Goal: Check status: Check status

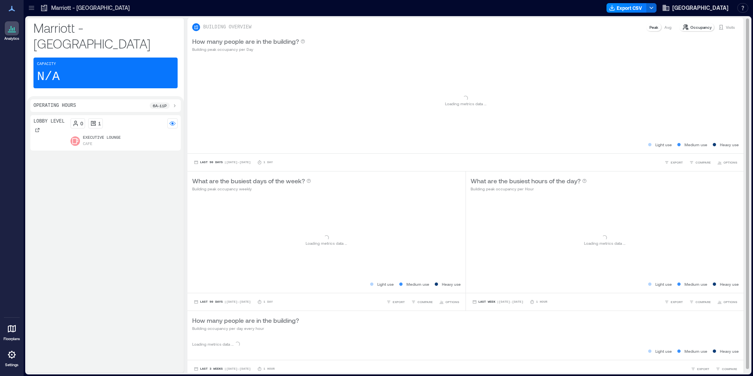
click at [726, 28] on p "Visits" at bounding box center [730, 27] width 9 height 6
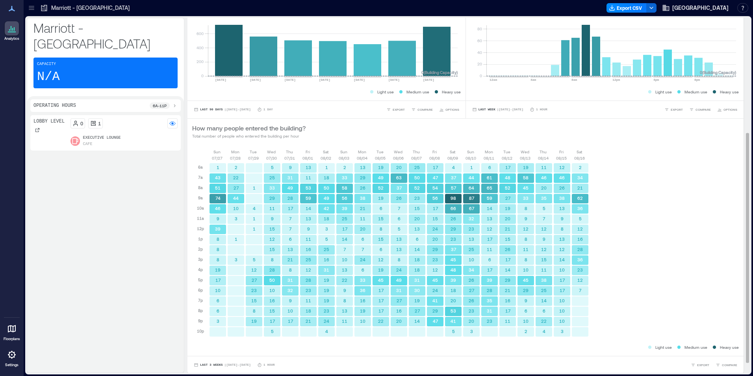
scroll to position [193, 0]
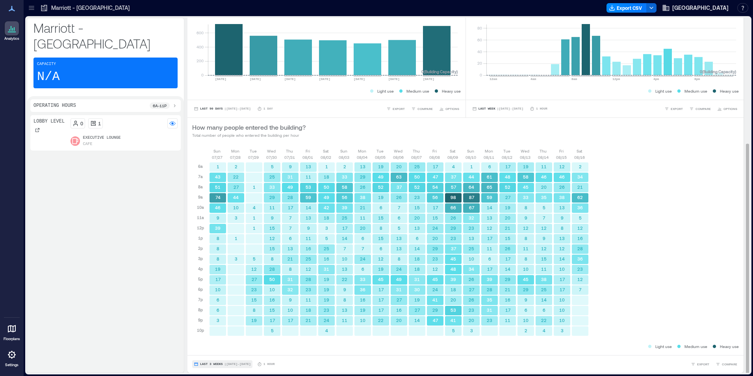
click at [213, 360] on button "Last 3 Weeks | [DATE] - [DATE]" at bounding box center [222, 364] width 60 height 8
click at [215, 348] on span "Custom" at bounding box center [208, 349] width 17 height 6
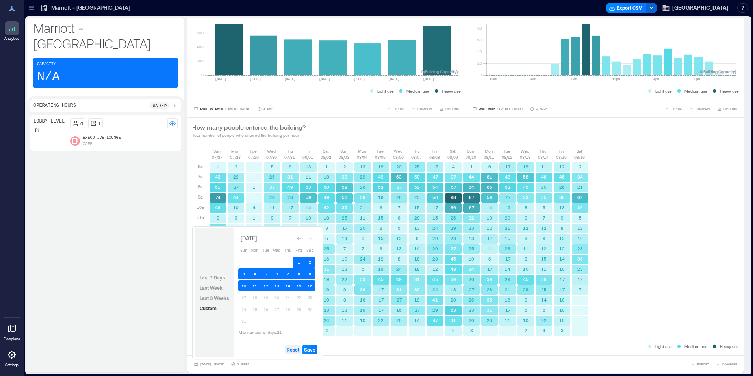
click at [292, 346] on button "Reset" at bounding box center [293, 348] width 16 height 9
click at [308, 298] on button "23" at bounding box center [309, 297] width 11 height 11
click at [300, 298] on button "22" at bounding box center [298, 297] width 11 height 11
click at [307, 350] on span "Save" at bounding box center [309, 349] width 11 height 6
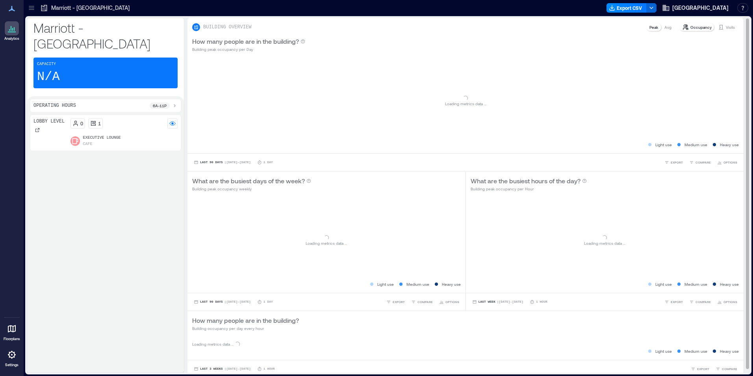
click at [726, 26] on p "Visits" at bounding box center [730, 27] width 9 height 6
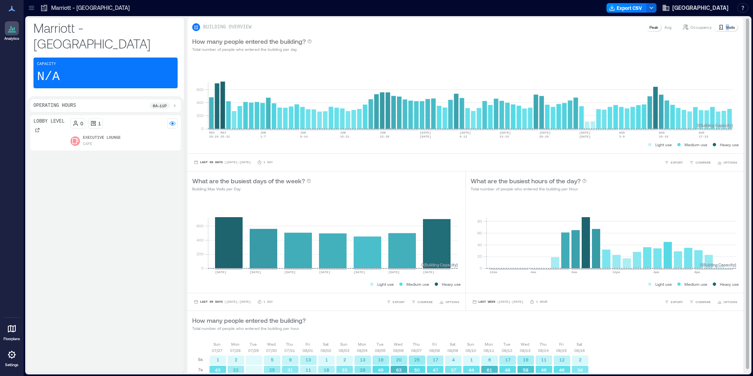
click at [726, 28] on p "Visits" at bounding box center [730, 27] width 9 height 6
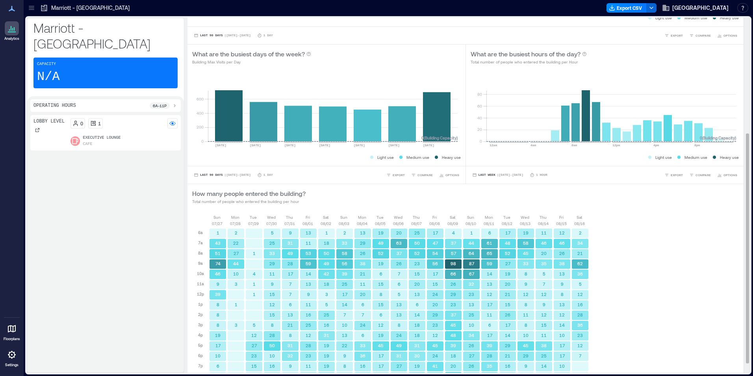
scroll to position [193, 0]
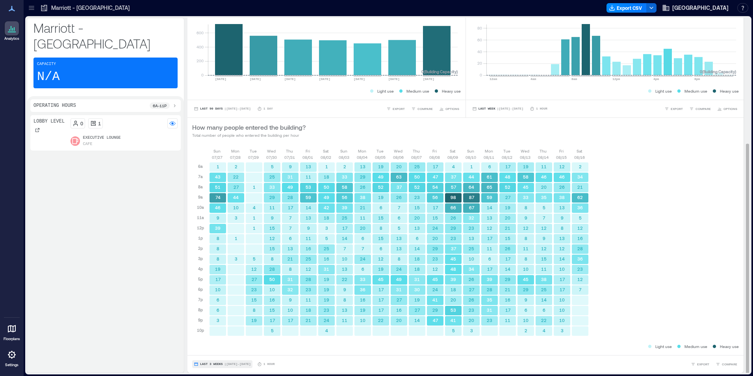
click at [215, 364] on span "Last 3 Weeks" at bounding box center [211, 364] width 23 height 0
click at [216, 349] on span "Custom" at bounding box center [208, 349] width 17 height 6
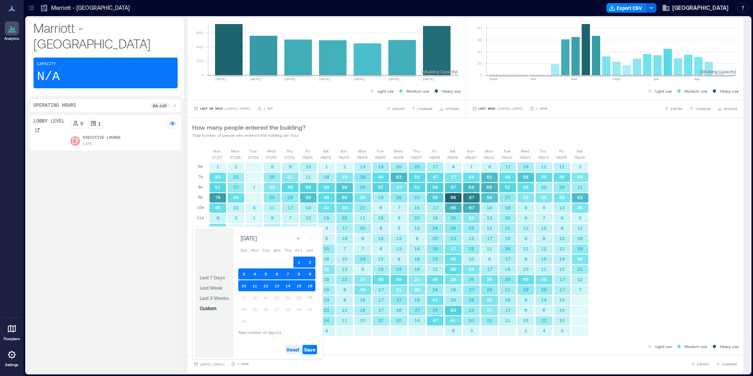
click at [291, 350] on span "Reset" at bounding box center [293, 349] width 13 height 6
click at [311, 302] on button "23" at bounding box center [309, 297] width 11 height 11
click at [300, 298] on button "22" at bounding box center [298, 297] width 11 height 11
click at [308, 348] on span "Save" at bounding box center [309, 349] width 11 height 6
